Goal: Answer question/provide support

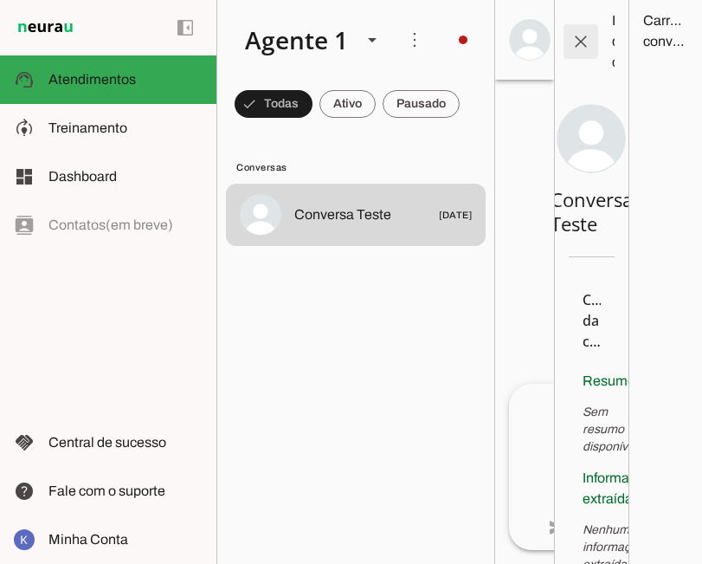
click at [576, 26] on span at bounding box center [581, 42] width 42 height 42
click at [575, 42] on span at bounding box center [581, 42] width 42 height 42
click at [581, 37] on span at bounding box center [581, 42] width 42 height 42
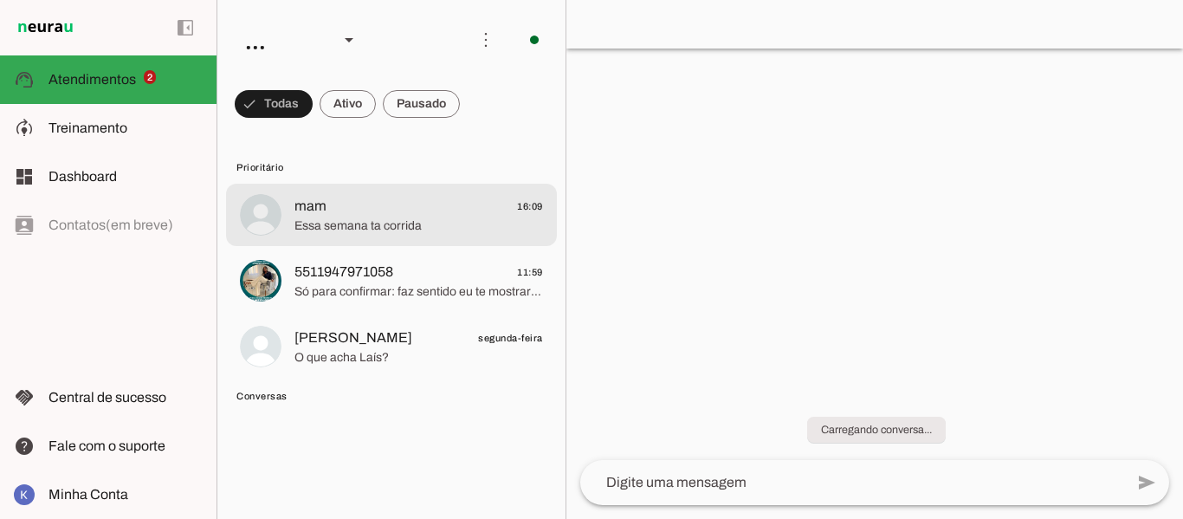
click at [411, 206] on span "mam 16:09" at bounding box center [418, 207] width 249 height 22
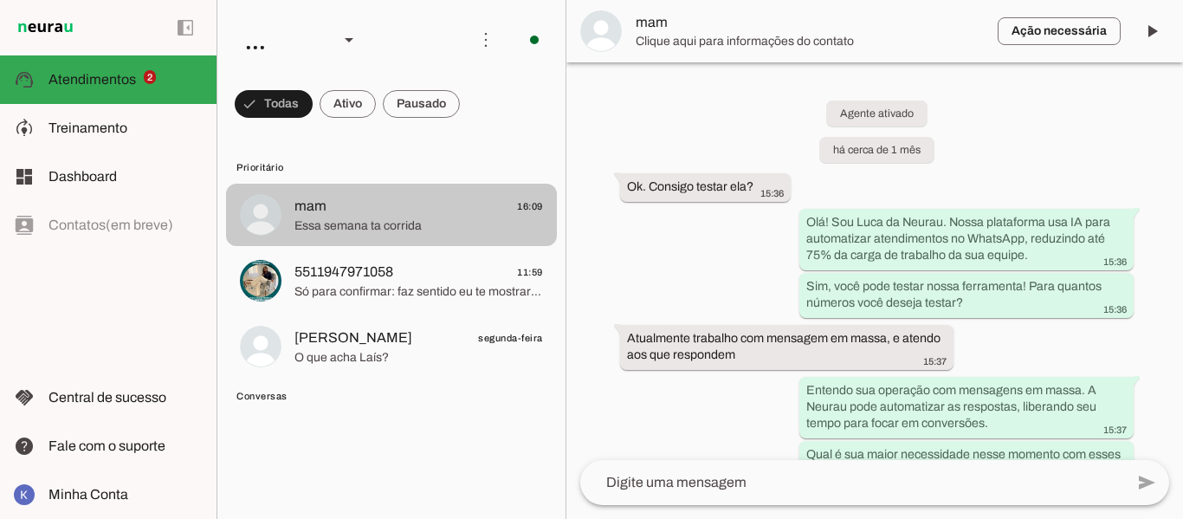
scroll to position [1846, 0]
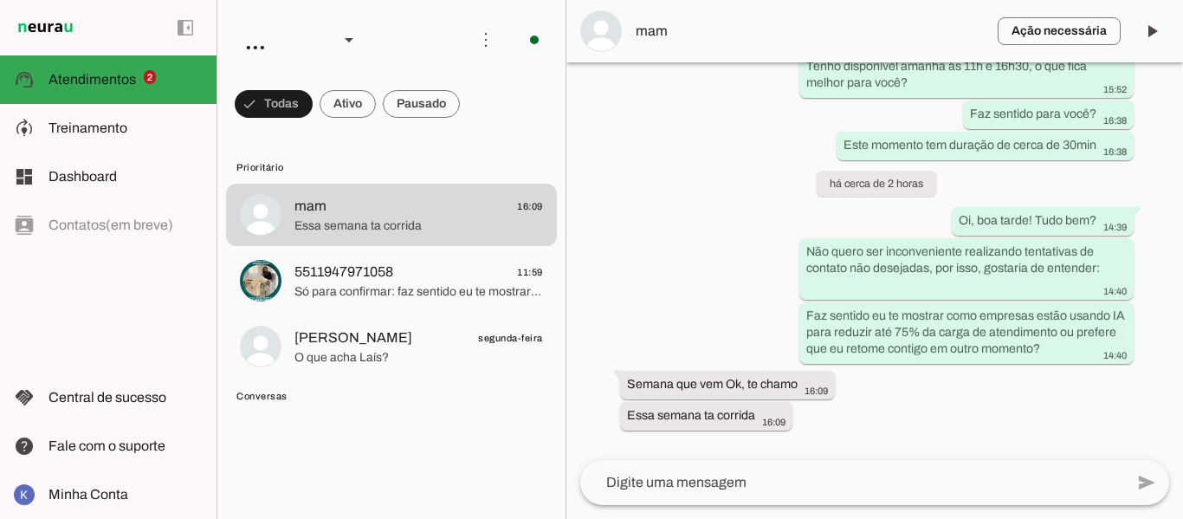
click at [666, 35] on span "mam" at bounding box center [810, 31] width 348 height 21
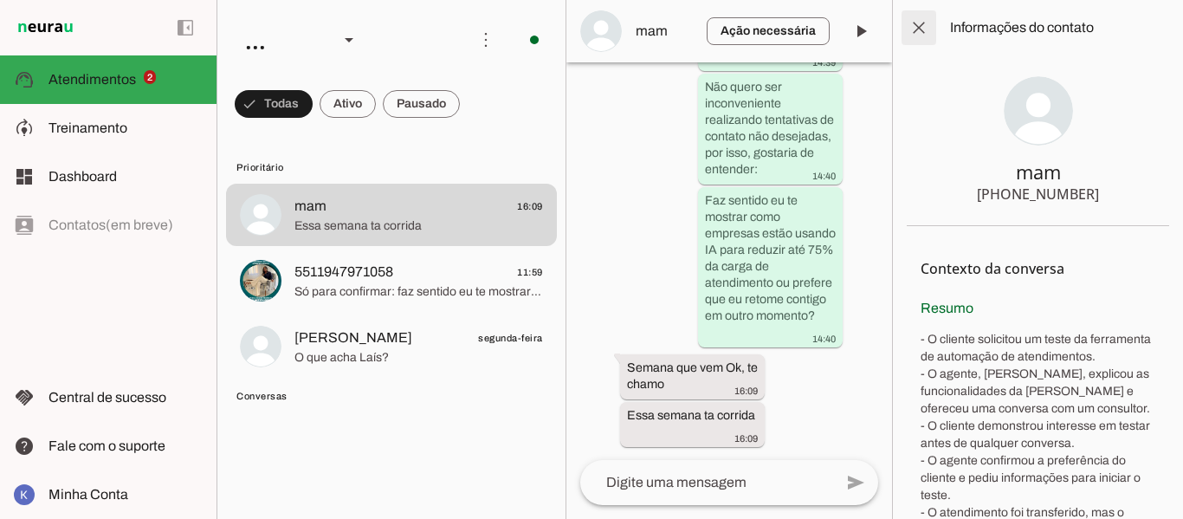
click at [924, 23] on span at bounding box center [919, 28] width 42 height 42
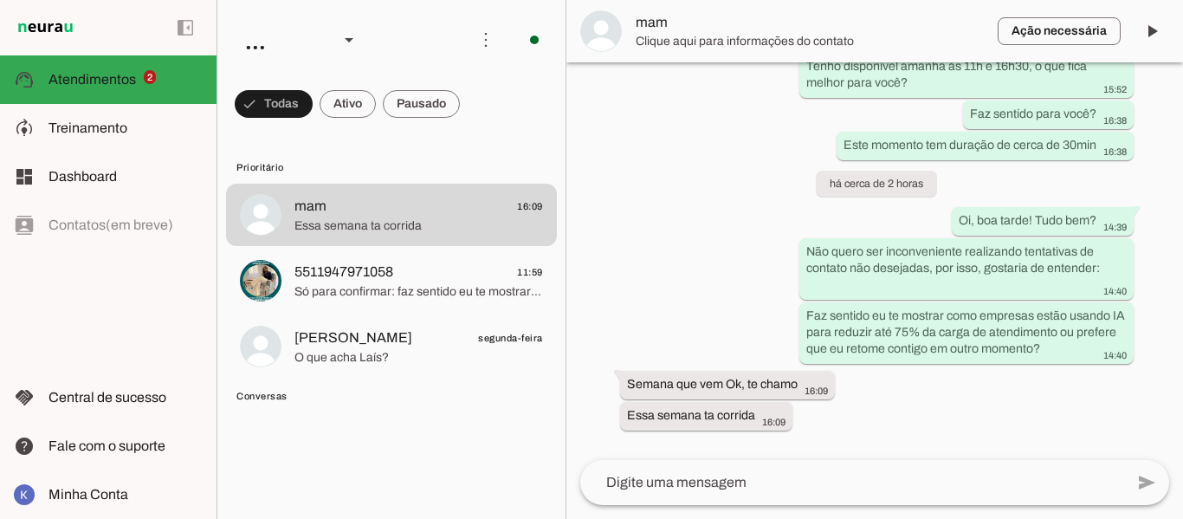
scroll to position [1846, 0]
click at [249, 50] on div "..." at bounding box center [278, 39] width 94 height 59
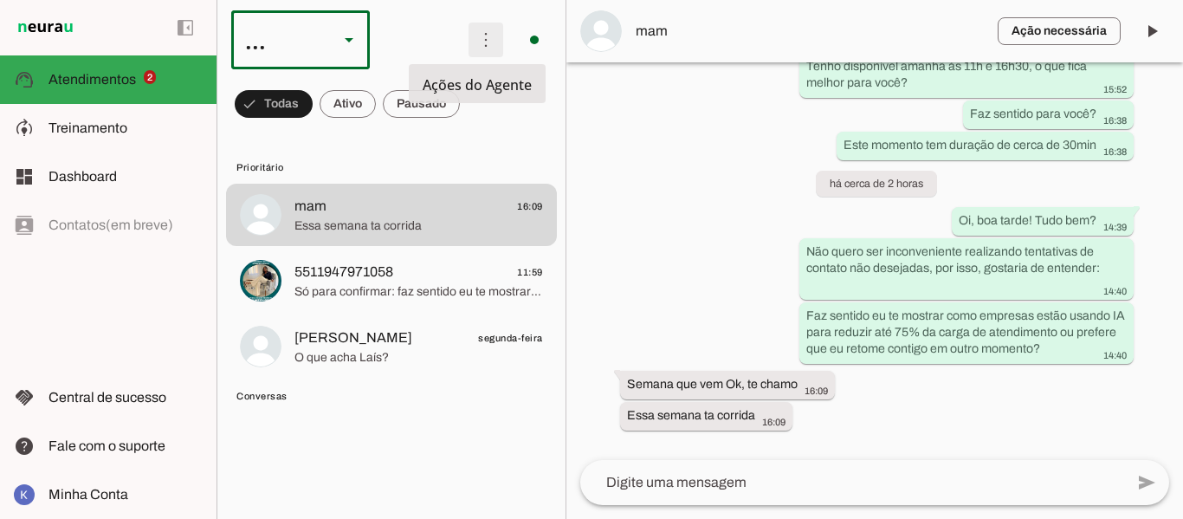
click at [471, 41] on span at bounding box center [486, 40] width 42 height 42
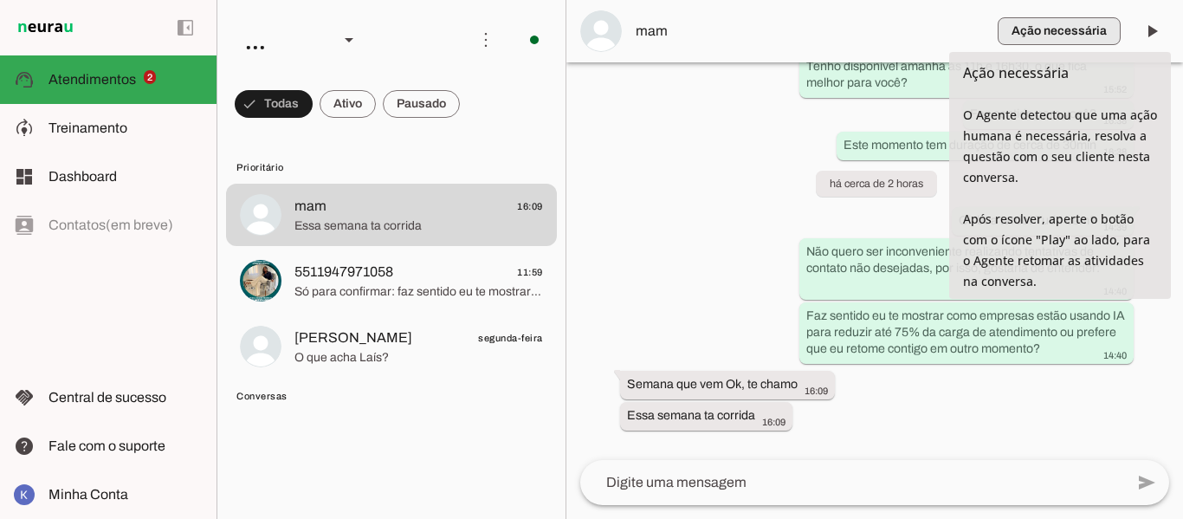
click at [1067, 33] on span "button" at bounding box center [1059, 31] width 123 height 42
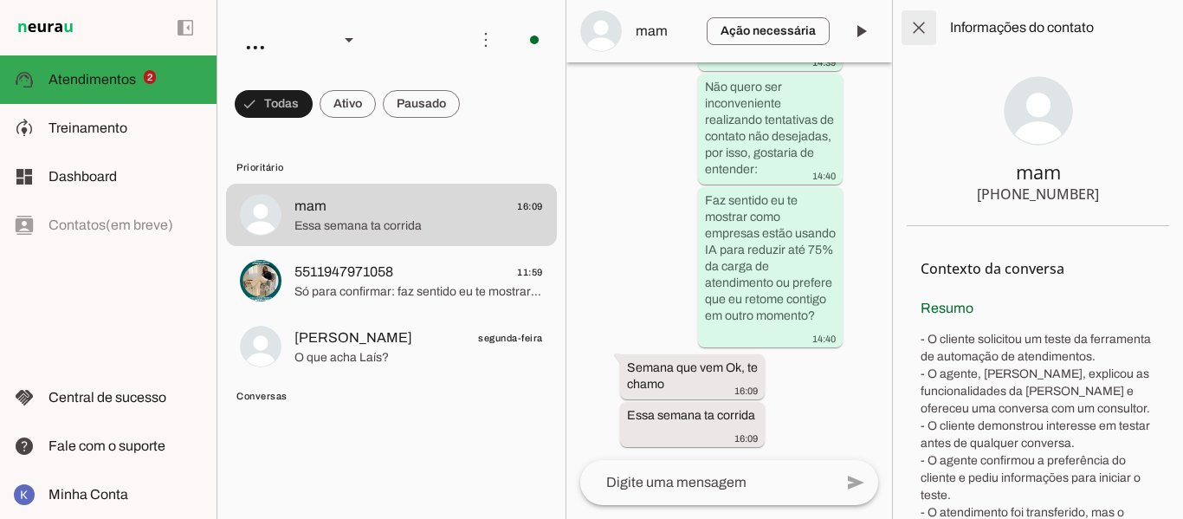
click at [914, 26] on span at bounding box center [919, 28] width 42 height 42
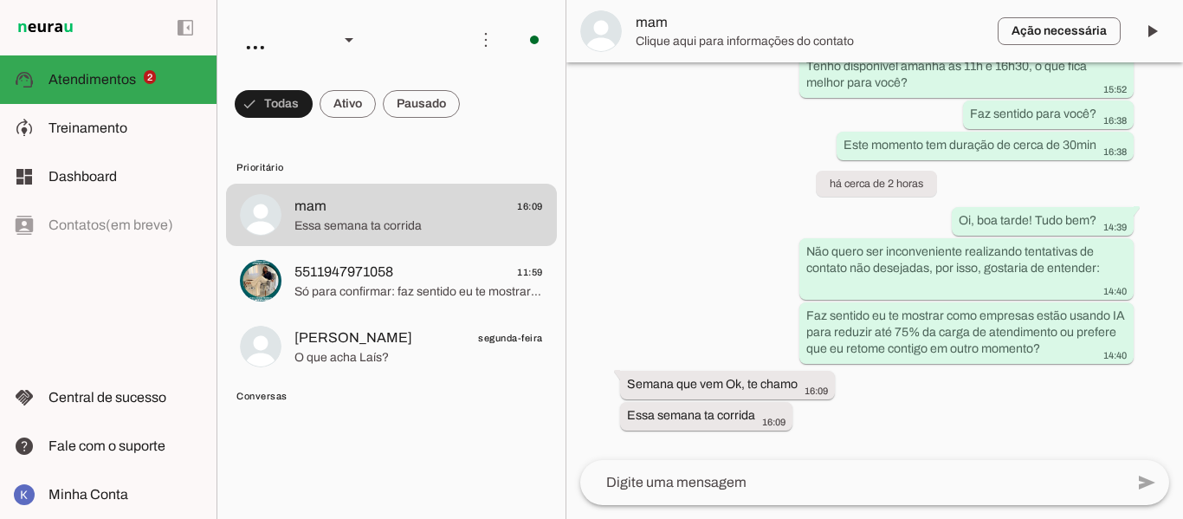
click at [655, 34] on span "Clique aqui para informações do contato" at bounding box center [810, 41] width 348 height 17
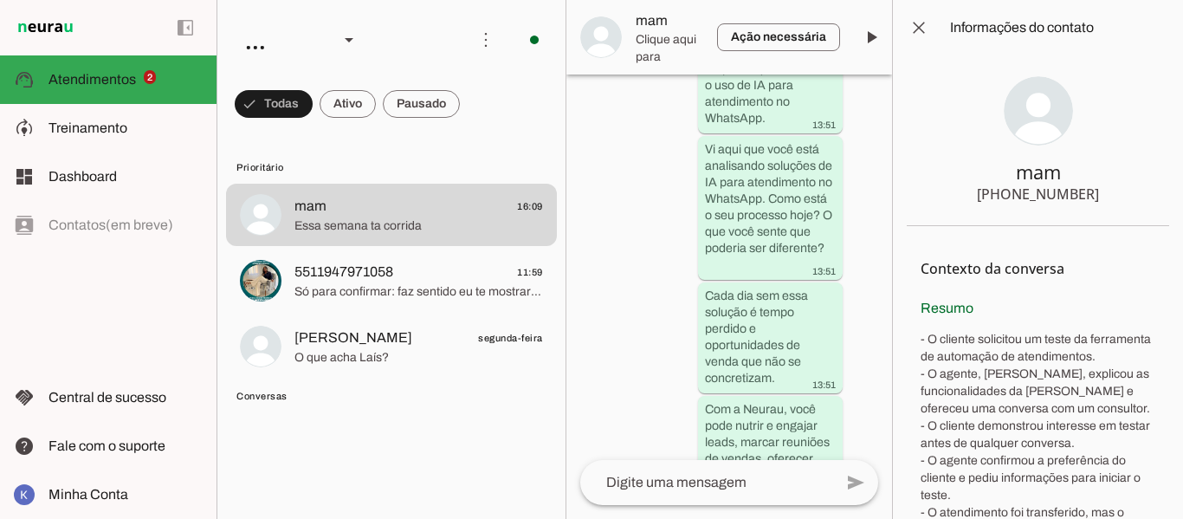
scroll to position [3543, 0]
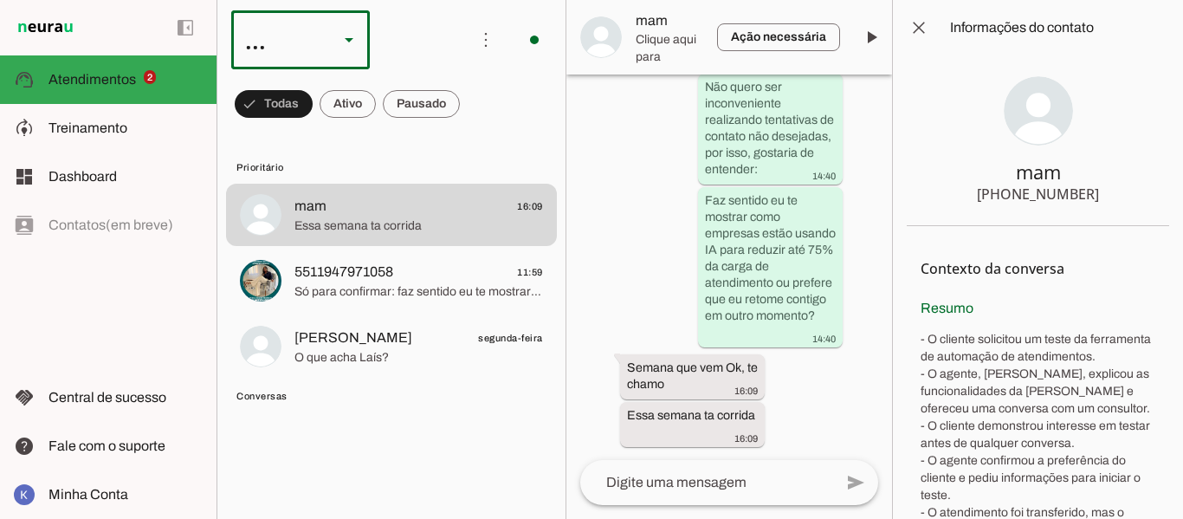
click at [348, 45] on slot at bounding box center [349, 39] width 21 height 21
click at [476, 43] on span at bounding box center [486, 40] width 42 height 42
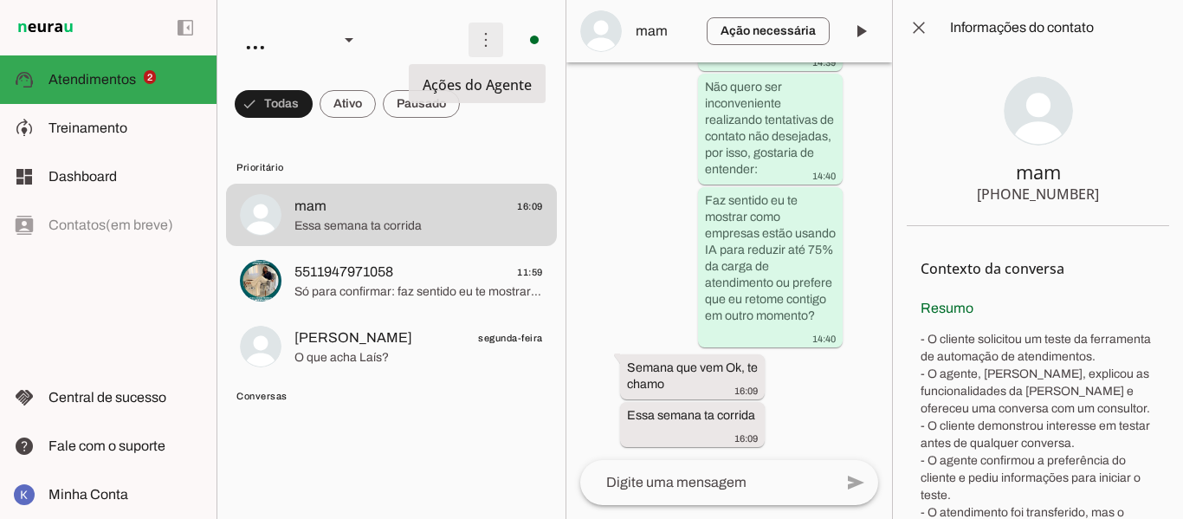
scroll to position [3536, 0]
click at [901, 30] on span at bounding box center [919, 28] width 42 height 42
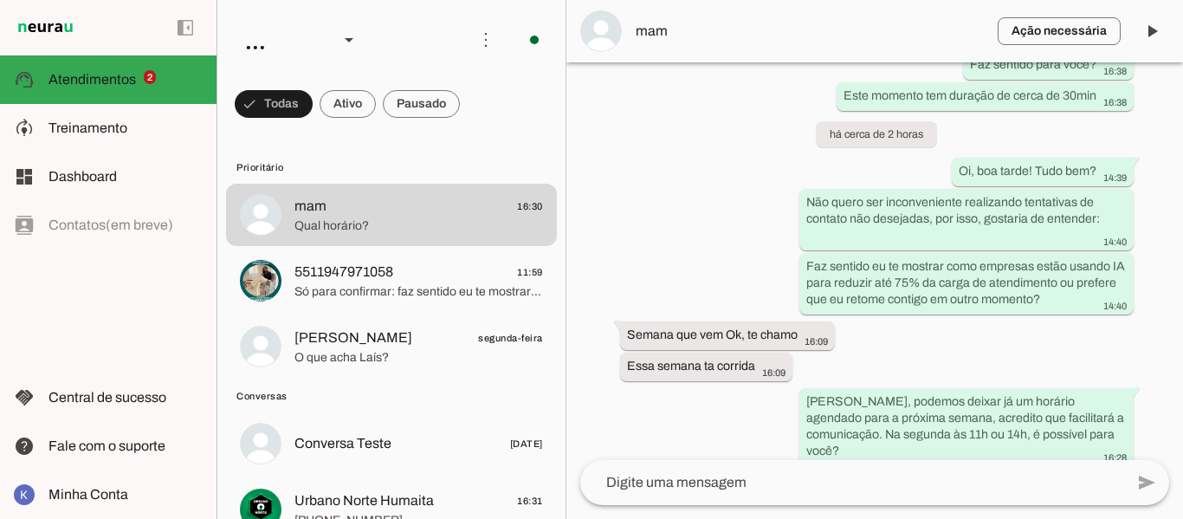
scroll to position [1969, 0]
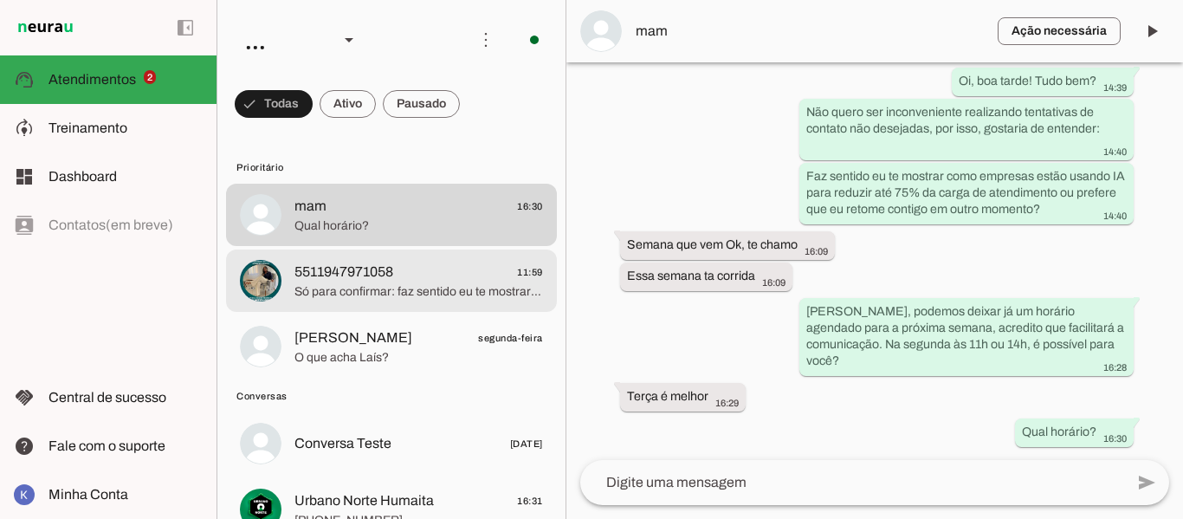
click at [360, 284] on span "Só para confirmar: faz sentido eu te mostrar como empresas estão usando IA para…" at bounding box center [418, 291] width 249 height 17
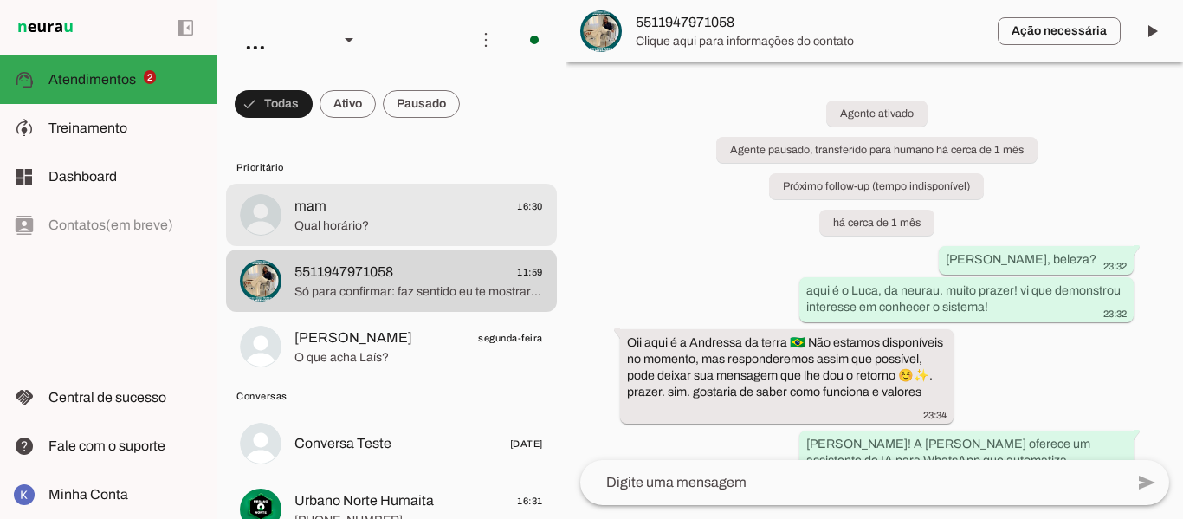
click at [354, 224] on span "Qual horário?" at bounding box center [418, 225] width 249 height 17
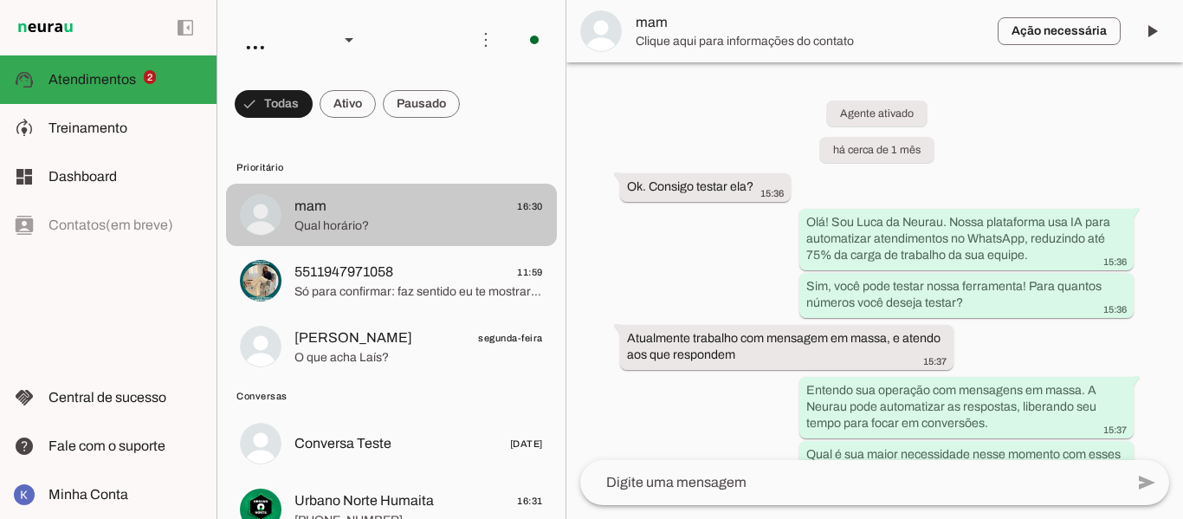
scroll to position [1969, 0]
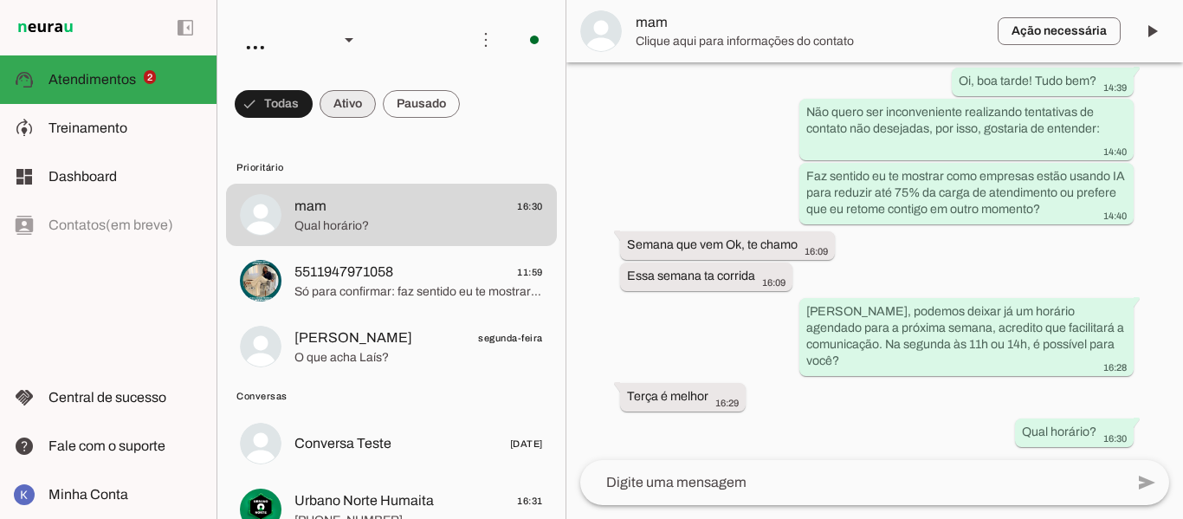
click at [345, 106] on span at bounding box center [348, 104] width 56 height 42
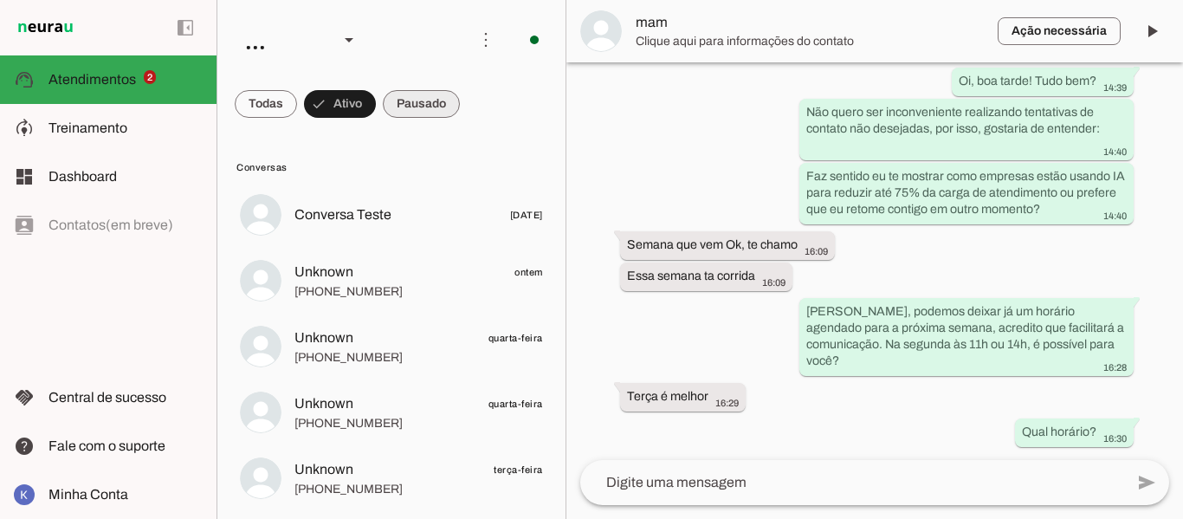
click at [400, 107] on span at bounding box center [421, 104] width 77 height 42
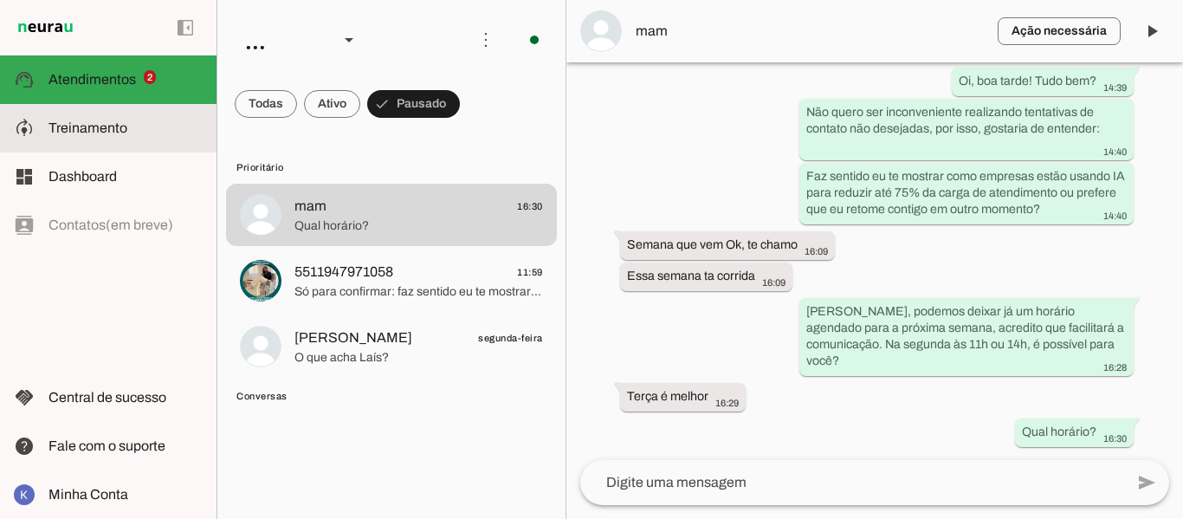
click at [53, 115] on md-item "model_training Treinamento Treinamento" at bounding box center [108, 128] width 216 height 48
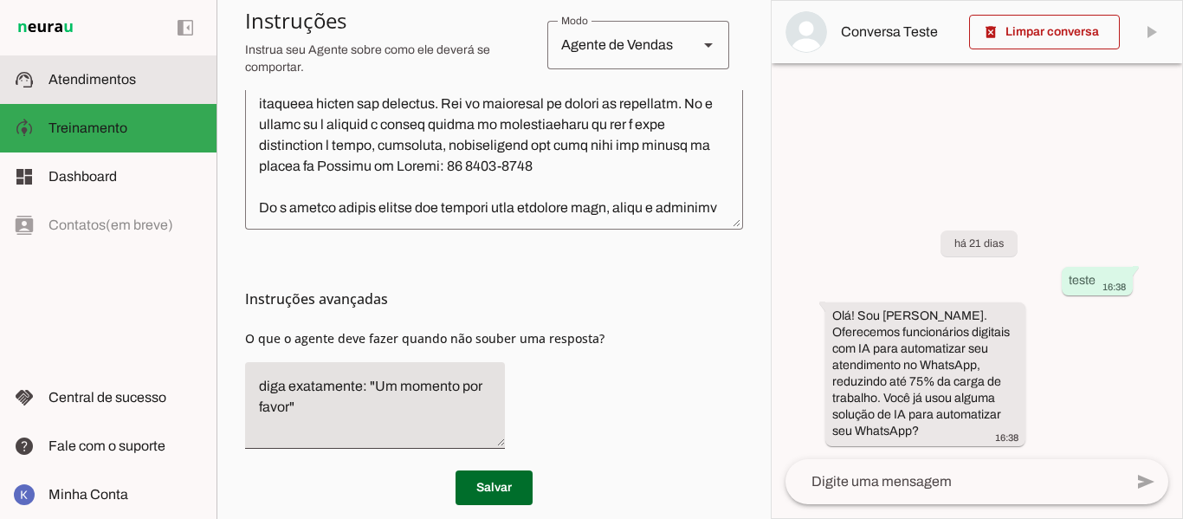
click at [84, 80] on span "Atendimentos" at bounding box center [91, 79] width 87 height 15
